Goal: Task Accomplishment & Management: Use online tool/utility

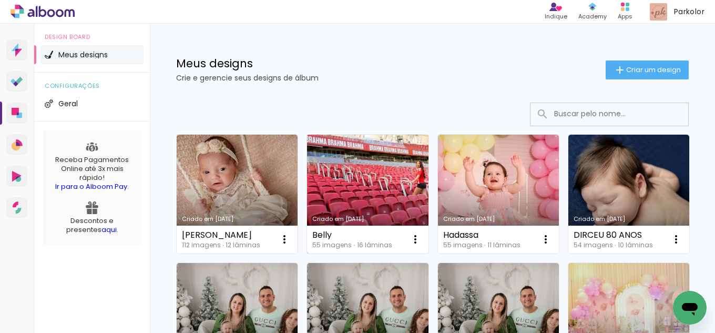
click at [389, 171] on link "Criado em [DATE]" at bounding box center [367, 194] width 121 height 119
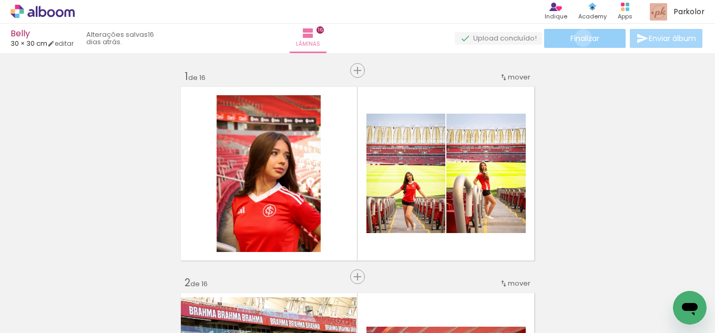
click at [580, 38] on span "Finalizar" at bounding box center [585, 38] width 29 height 7
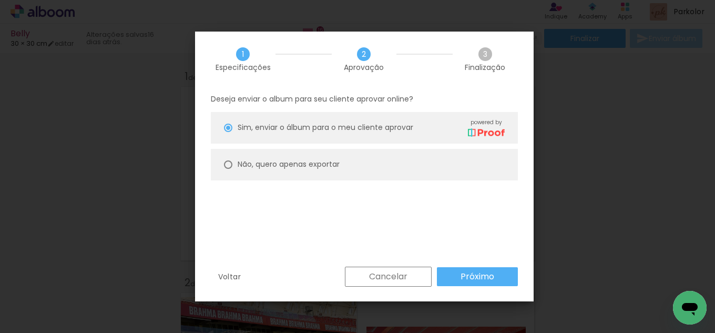
type paper-radio-button "on"
type input "Alta, 300 DPI"
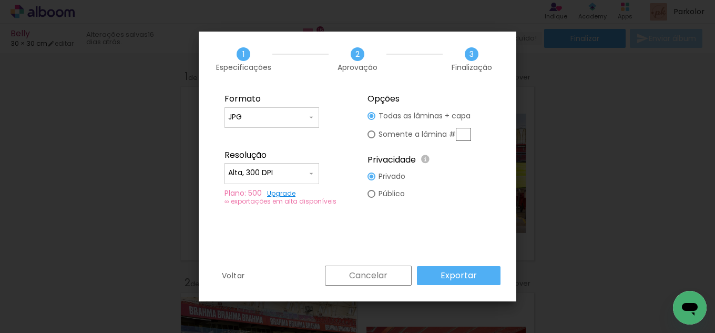
click at [0, 0] on paper-button "Exportar" at bounding box center [0, 0] width 0 height 0
